Goal: Task Accomplishment & Management: Complete application form

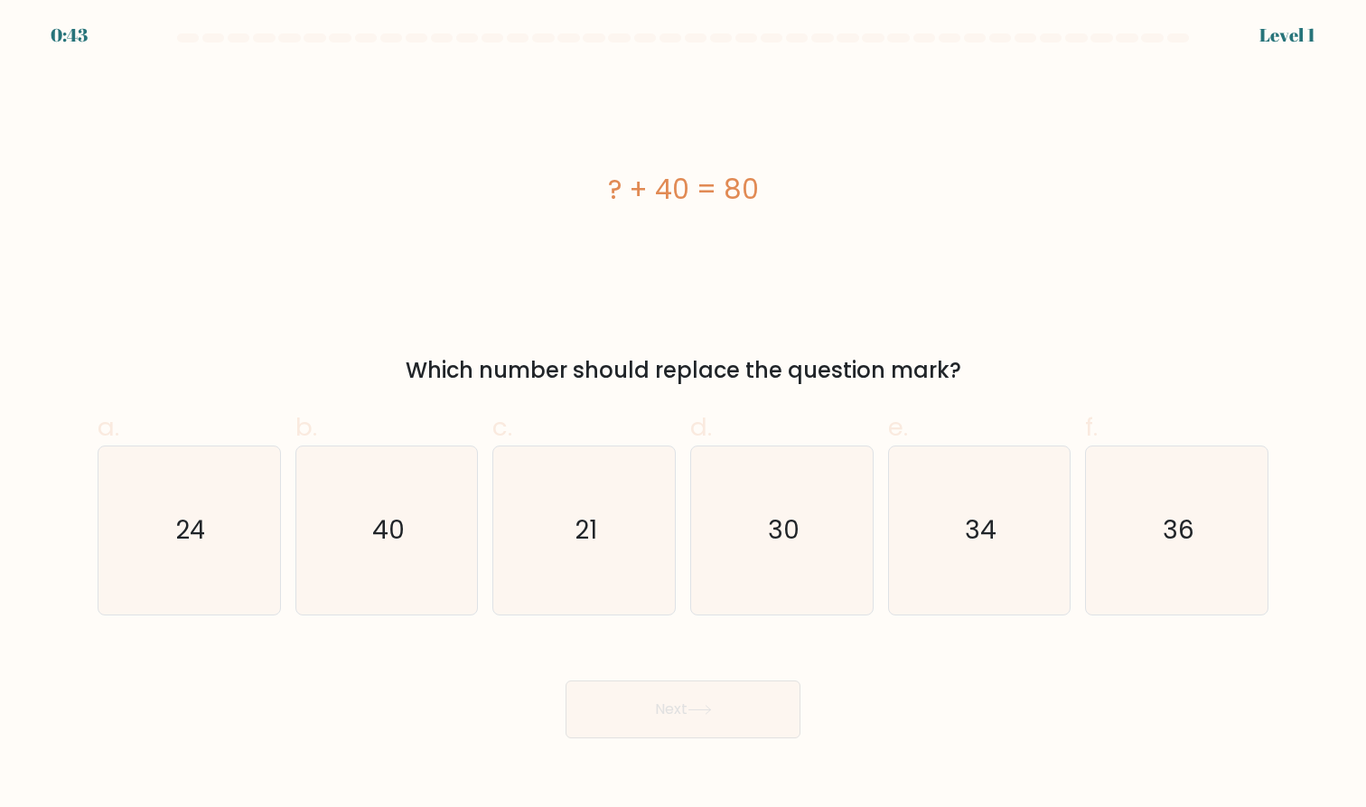
drag, startPoint x: 632, startPoint y: 184, endPoint x: 882, endPoint y: 176, distance: 250.3
click at [825, 172] on div "? + 40 = 80" at bounding box center [683, 189] width 1171 height 41
click at [838, 210] on div "? + 40 = 80" at bounding box center [683, 189] width 1171 height 41
click at [325, 499] on icon "40" at bounding box center [386, 529] width 167 height 167
click at [683, 415] on input "b. 40" at bounding box center [683, 410] width 1 height 12
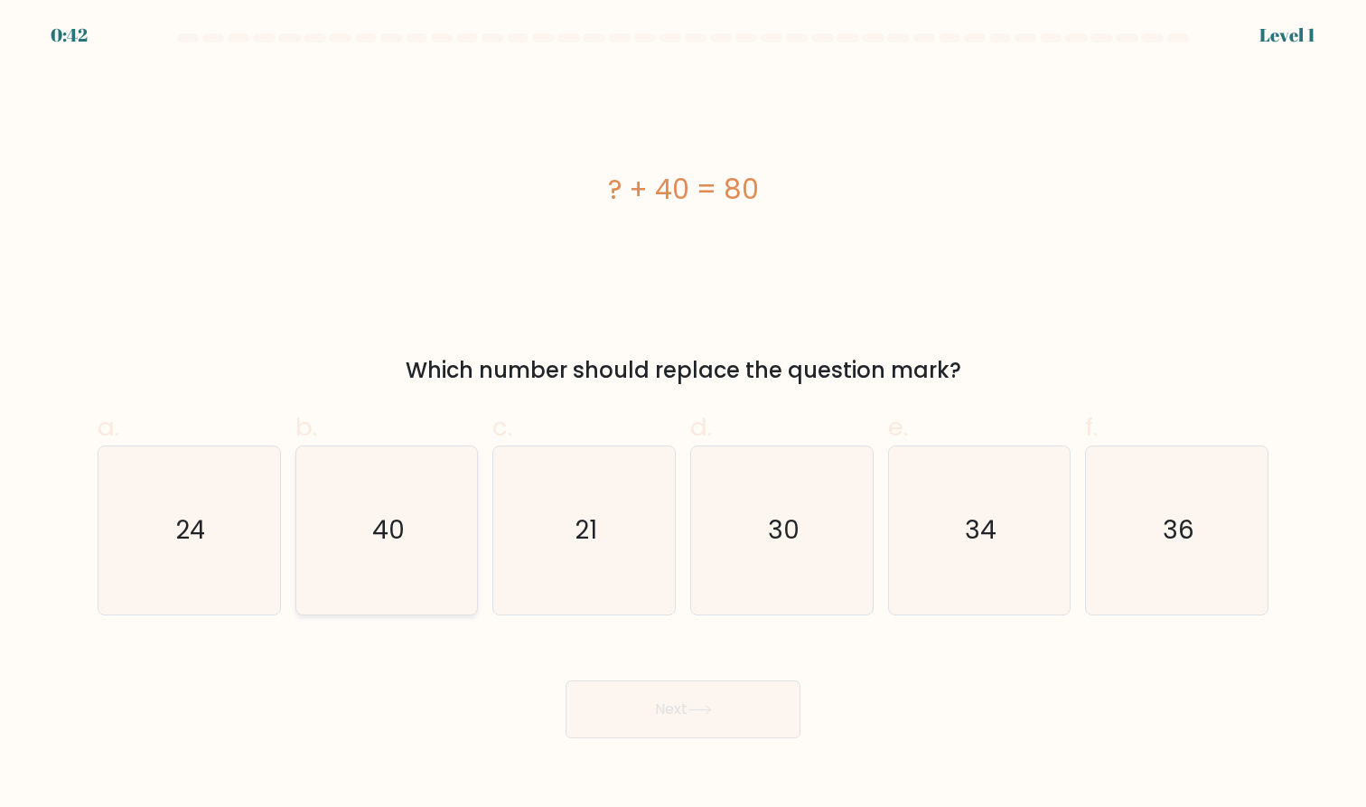
radio input "true"
click at [758, 722] on button "Next" at bounding box center [682, 709] width 235 height 58
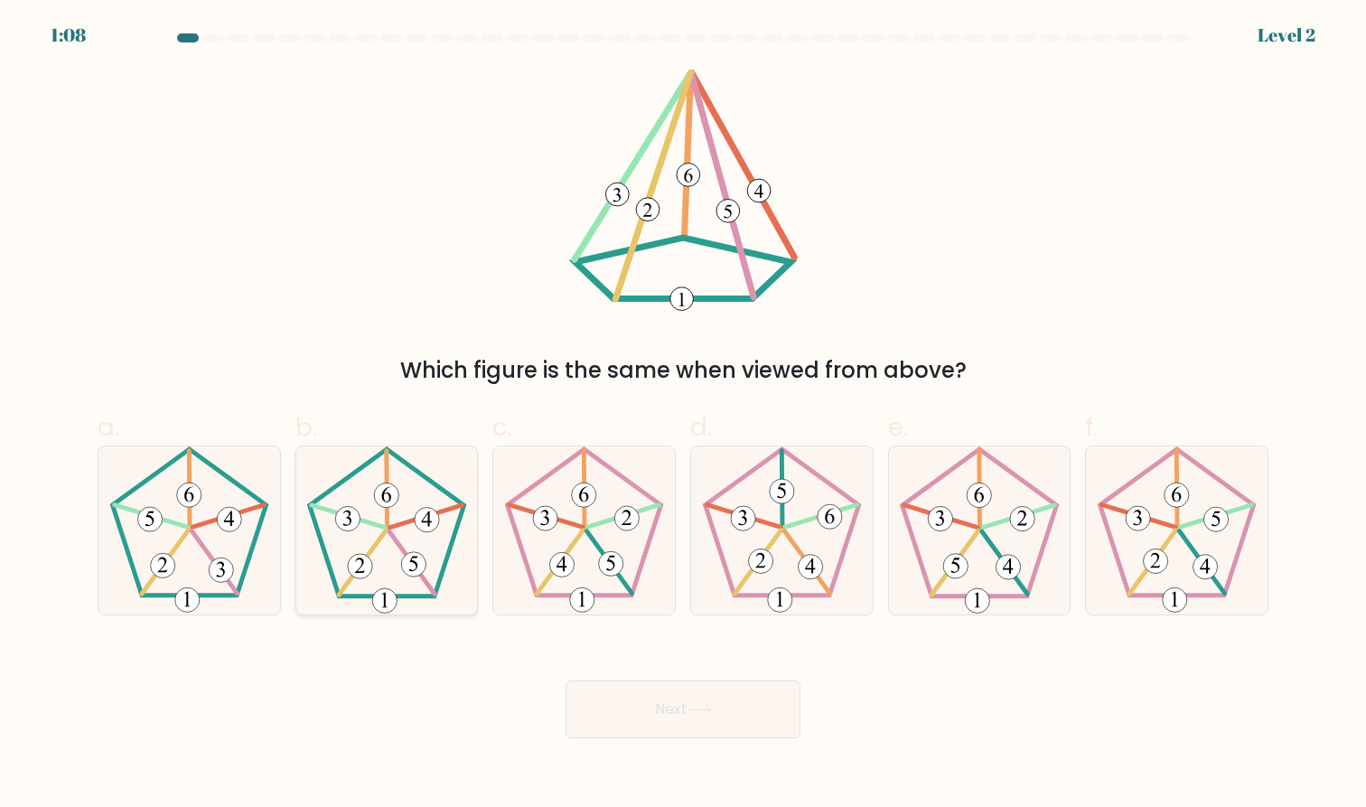
click at [396, 564] on icon at bounding box center [386, 529] width 167 height 167
click at [683, 415] on input "b." at bounding box center [683, 410] width 1 height 12
radio input "true"
click at [711, 700] on button "Next" at bounding box center [682, 709] width 235 height 58
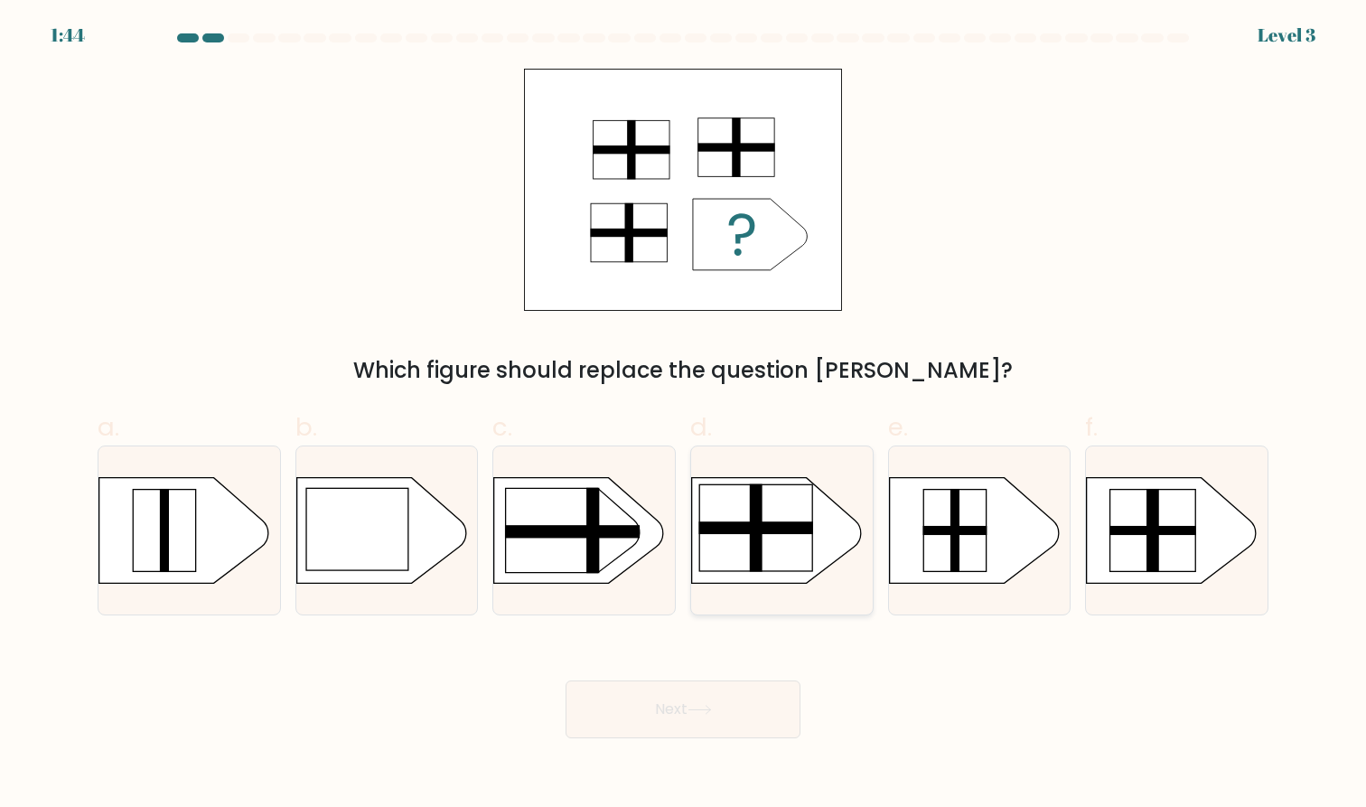
click at [774, 546] on rect at bounding box center [756, 527] width 114 height 87
click at [684, 415] on input "d." at bounding box center [683, 410] width 1 height 12
radio input "true"
click at [677, 714] on button "Next" at bounding box center [682, 709] width 235 height 58
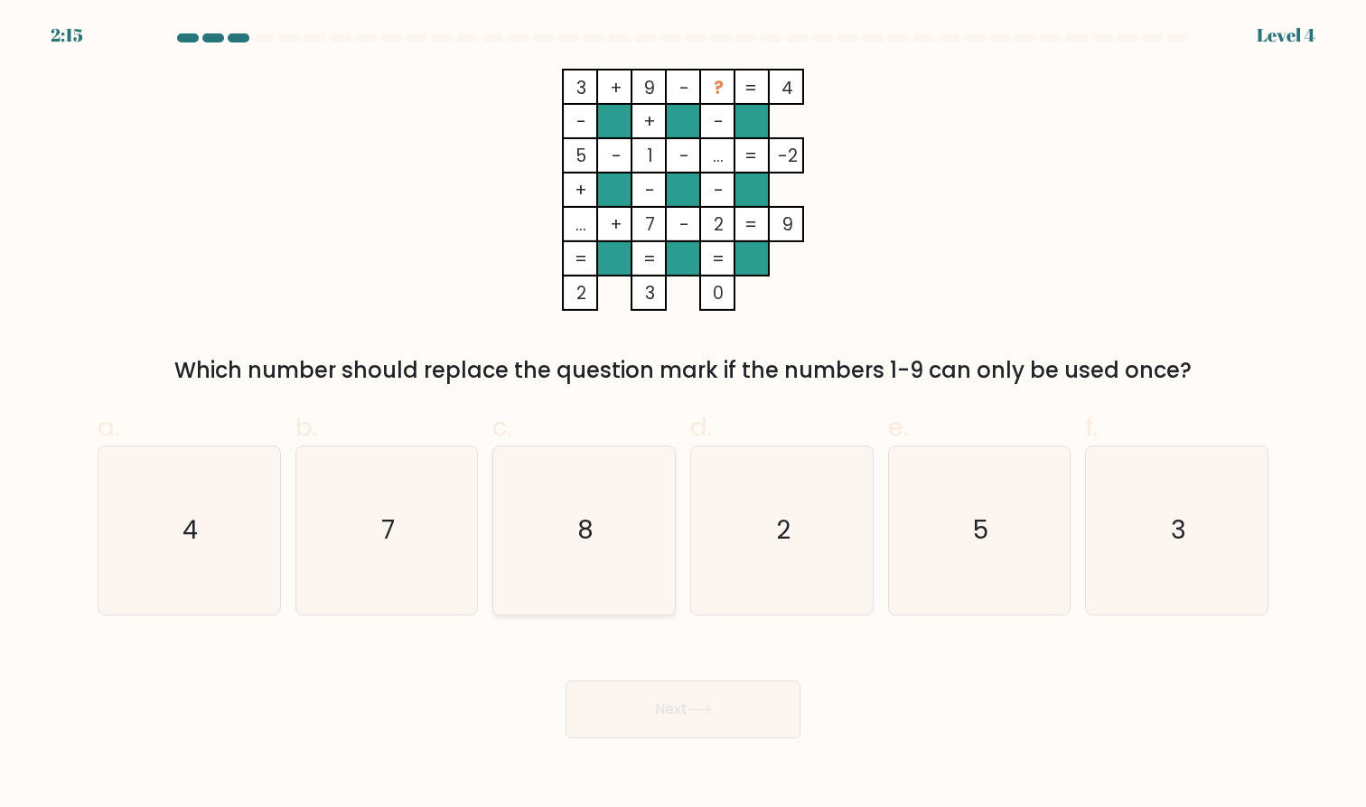
click at [546, 494] on icon "8" at bounding box center [583, 529] width 167 height 167
click at [683, 415] on input "c. 8" at bounding box center [683, 410] width 1 height 12
radio input "true"
click at [750, 709] on button "Next" at bounding box center [682, 709] width 235 height 58
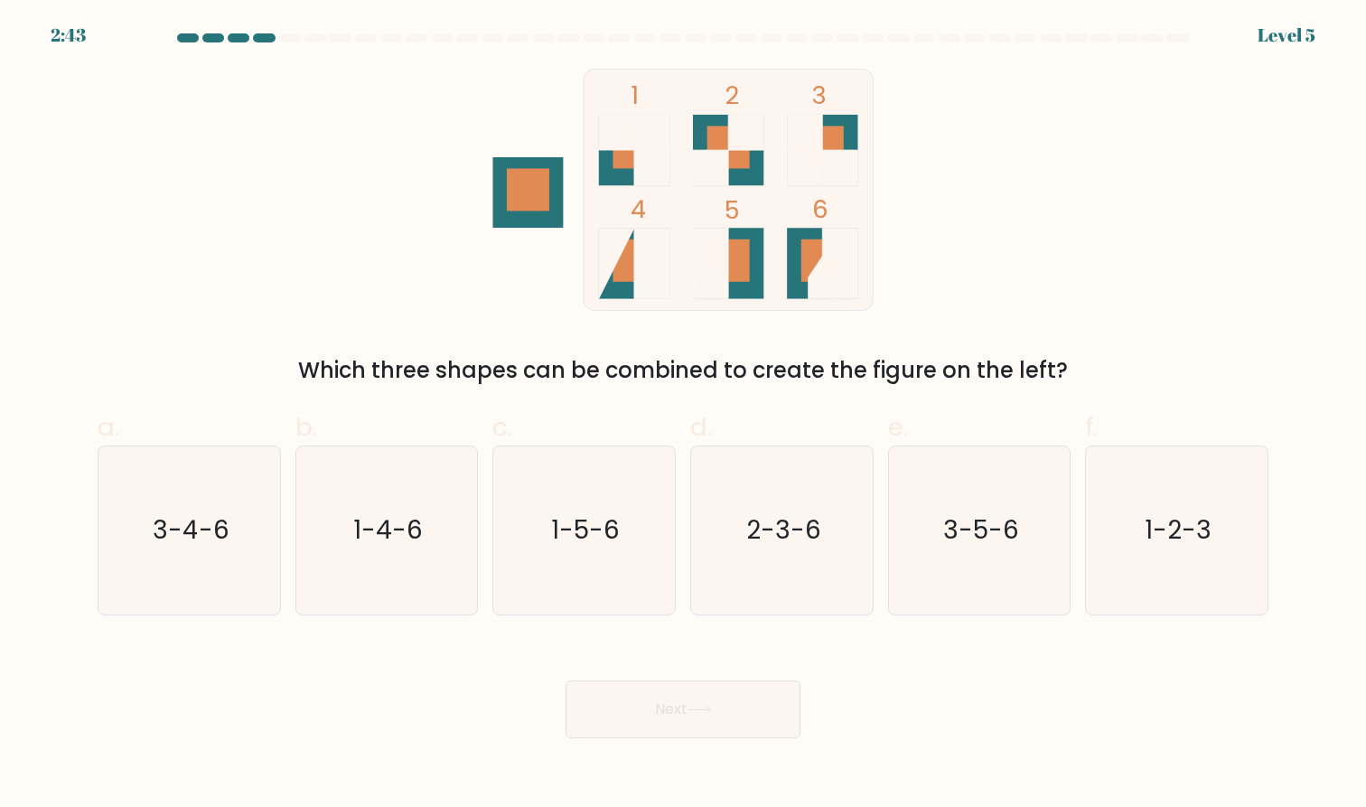
drag, startPoint x: 318, startPoint y: 369, endPoint x: 1115, endPoint y: 383, distance: 796.8
click at [1115, 383] on div "Which three shapes can be combined to create the figure on the left?" at bounding box center [682, 370] width 1149 height 33
drag, startPoint x: 1050, startPoint y: 369, endPoint x: 296, endPoint y: 371, distance: 753.3
click at [296, 371] on div "Which three shapes can be combined to create the figure on the left?" at bounding box center [682, 370] width 1149 height 33
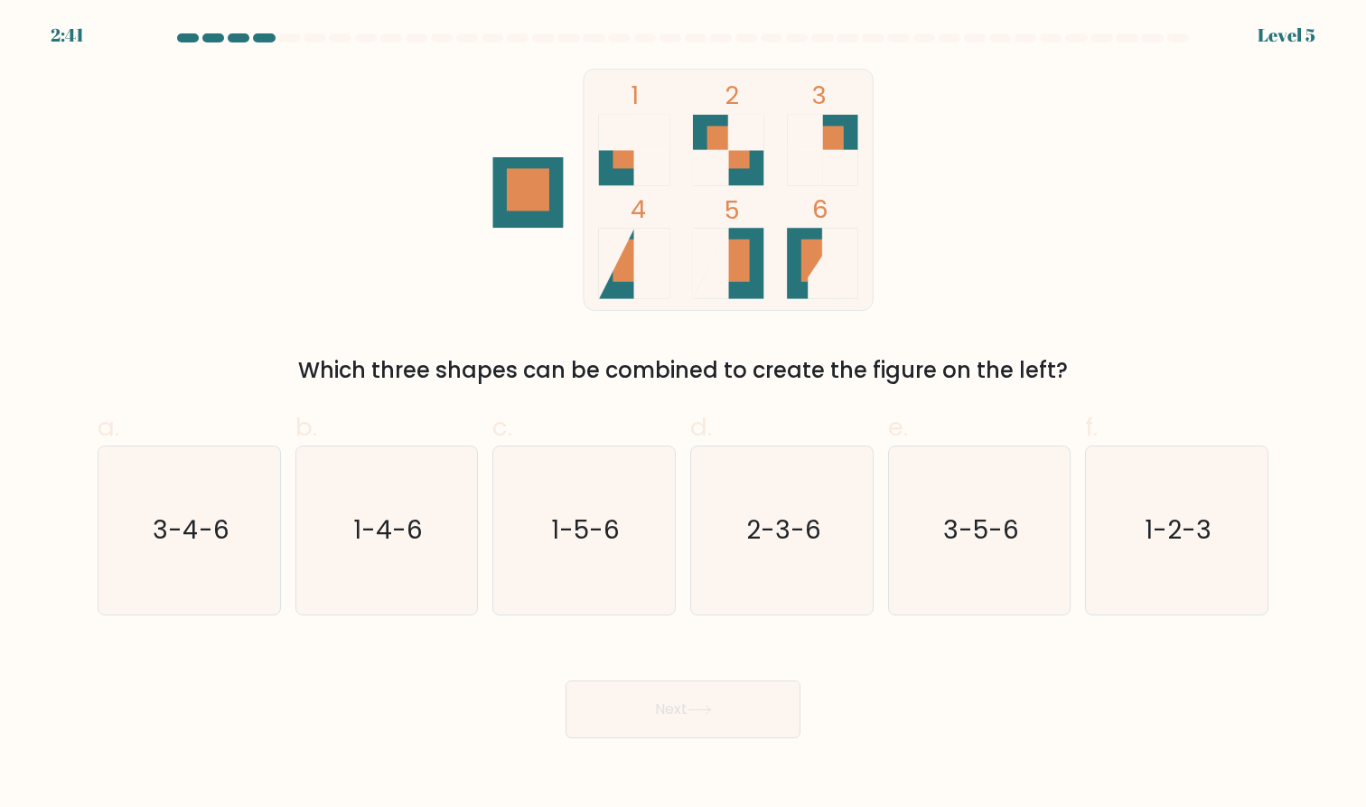
click at [296, 371] on div "Which three shapes can be combined to create the figure on the left?" at bounding box center [682, 370] width 1149 height 33
